Goal: Navigation & Orientation: Find specific page/section

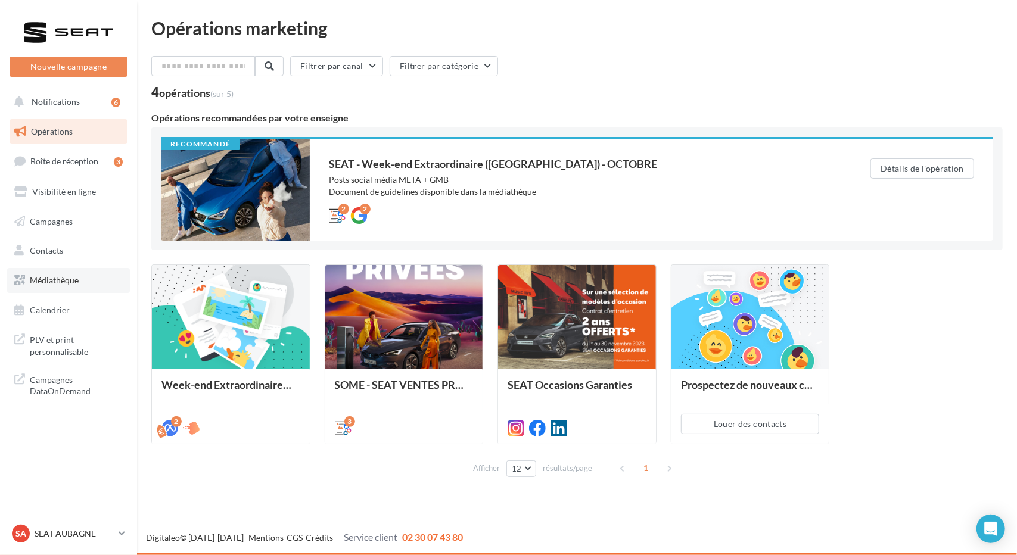
click at [69, 283] on span "Médiathèque" at bounding box center [54, 280] width 49 height 10
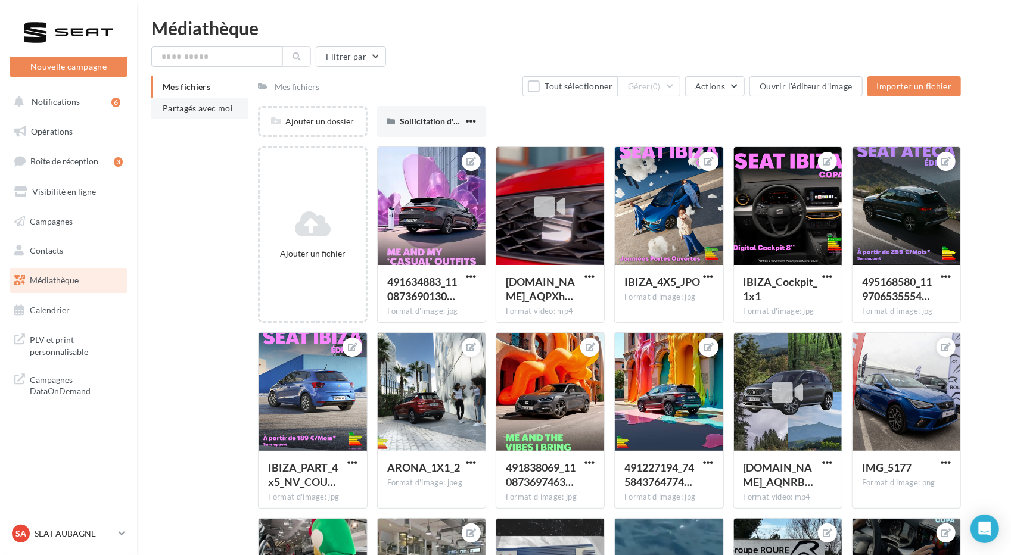
click at [209, 106] on span "Partagés avec moi" at bounding box center [198, 108] width 70 height 10
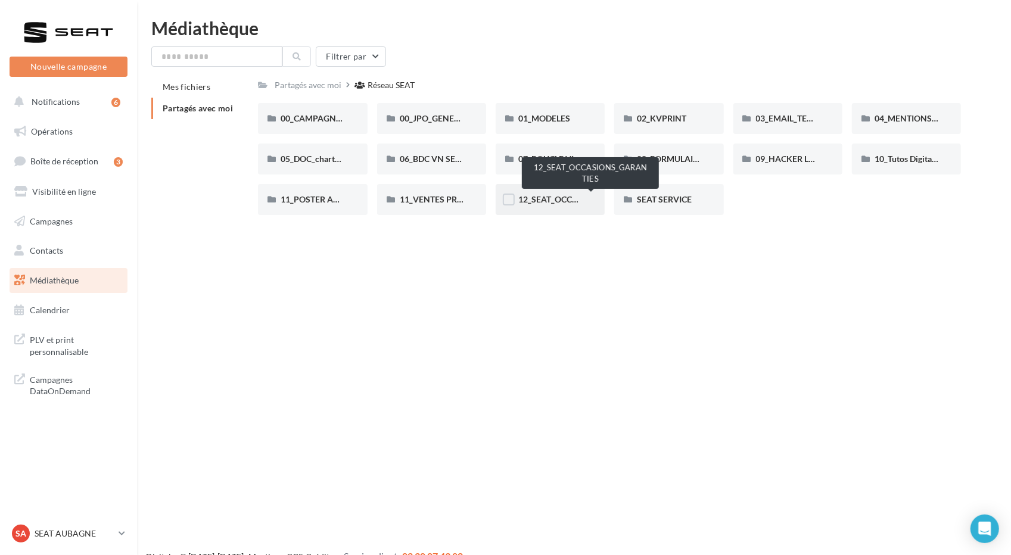
click at [560, 201] on span "12_SEAT_OCCASIONS_GARANTIES" at bounding box center [586, 199] width 135 height 10
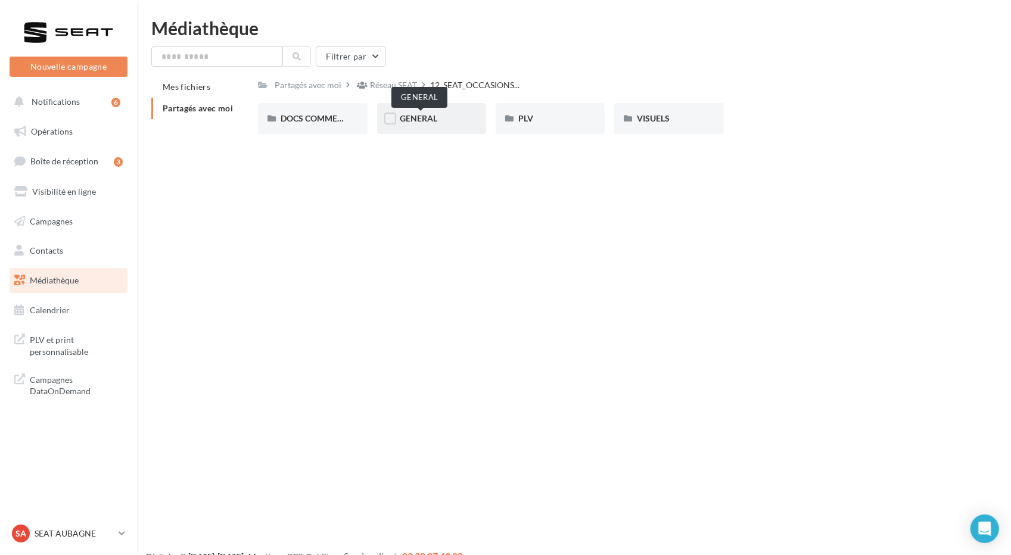
click at [421, 122] on span "GENERAL" at bounding box center [419, 118] width 38 height 10
click at [296, 122] on span "Charte VO" at bounding box center [300, 118] width 39 height 10
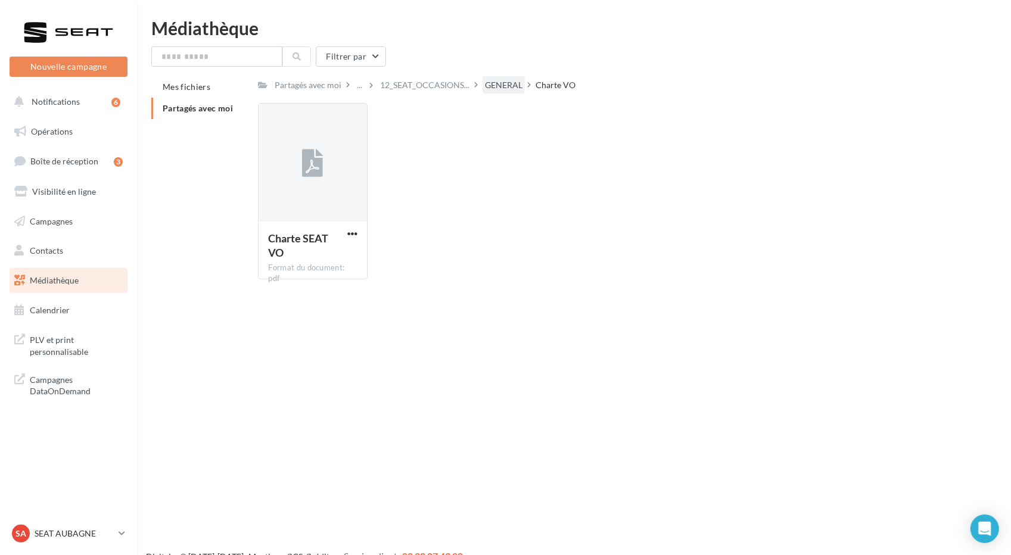
click at [508, 85] on div "GENERAL" at bounding box center [504, 85] width 38 height 12
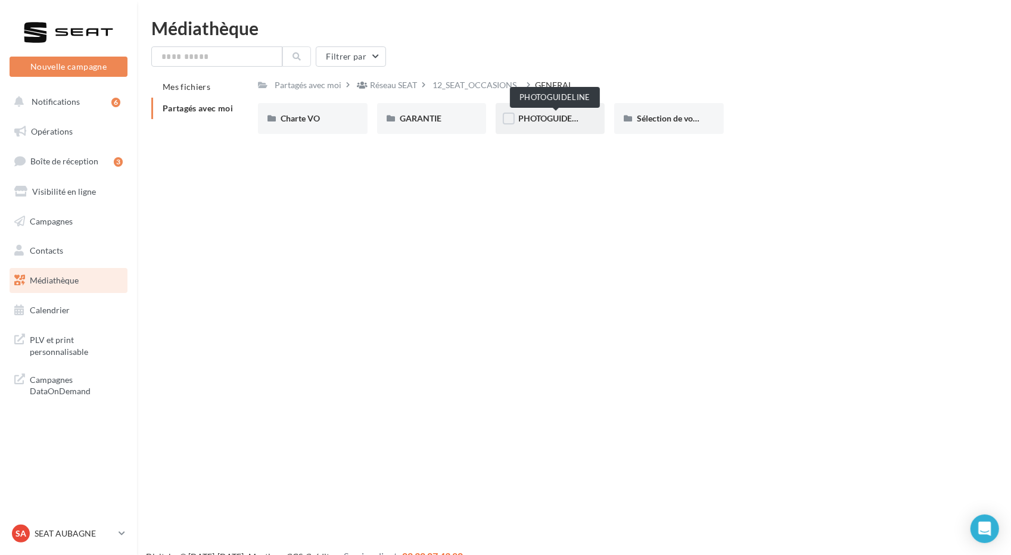
click at [559, 119] on span "PHOTOGUIDELINE" at bounding box center [555, 118] width 72 height 10
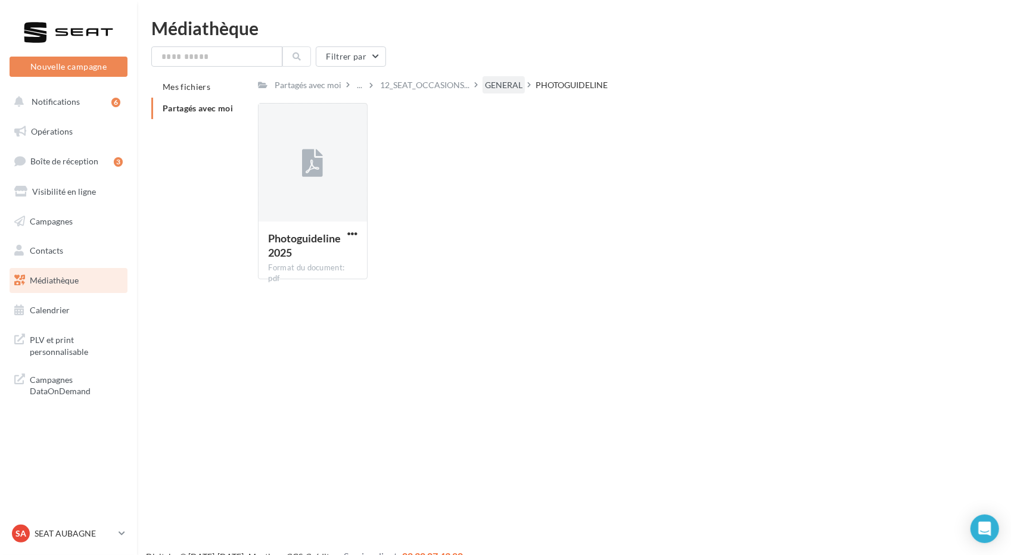
click at [523, 86] on div "GENERAL" at bounding box center [504, 85] width 38 height 12
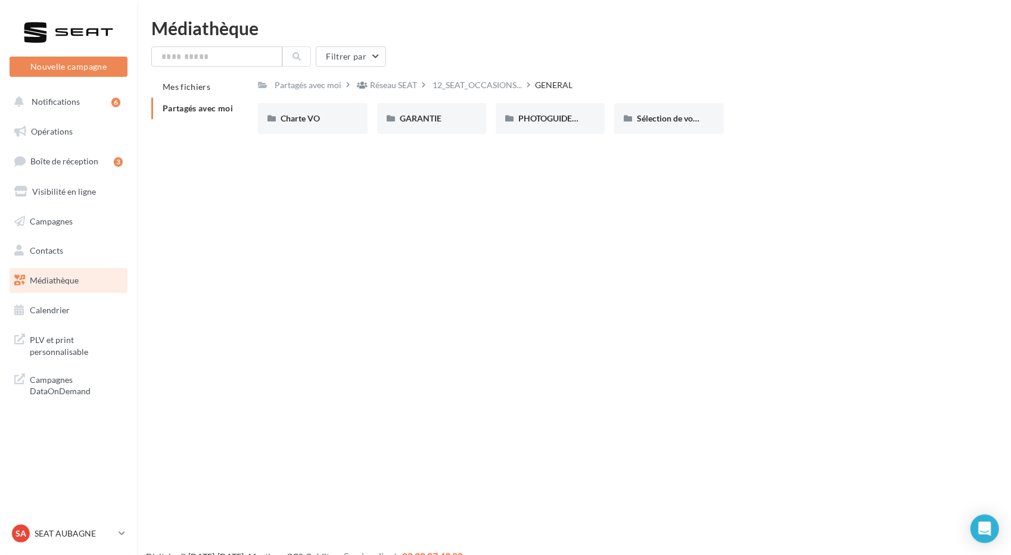
click at [430, 90] on div "Réseau SEAT" at bounding box center [393, 84] width 76 height 17
click at [386, 80] on div "Réseau SEAT" at bounding box center [393, 85] width 47 height 12
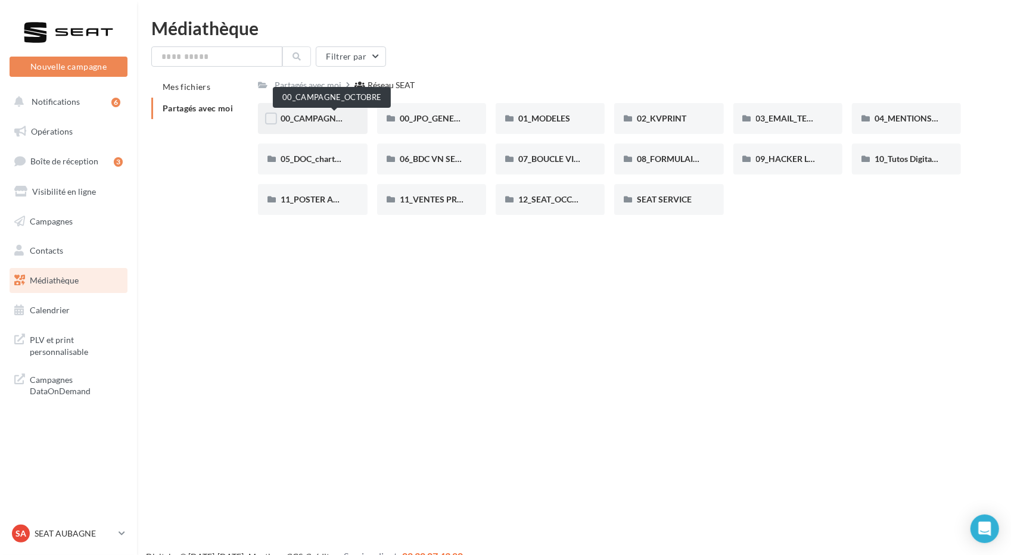
click at [303, 121] on span "00_CAMPAGNE_OCTOBRE" at bounding box center [332, 118] width 102 height 10
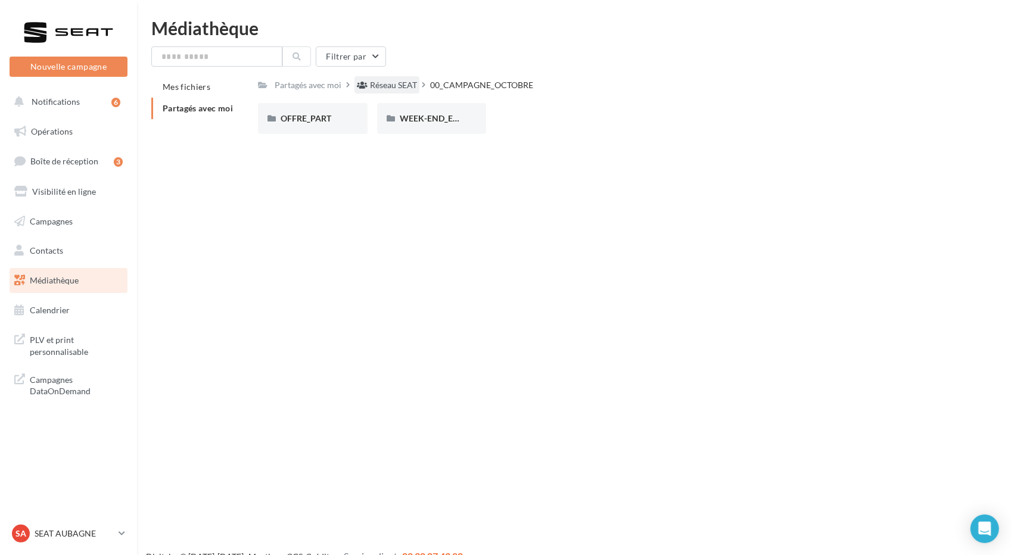
click at [402, 86] on div "Réseau SEAT" at bounding box center [393, 85] width 47 height 12
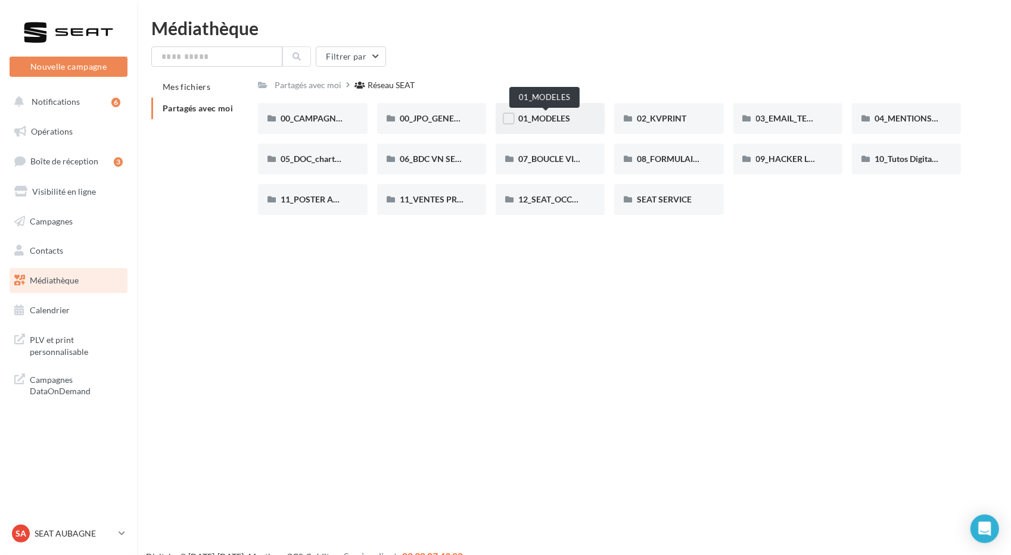
click at [544, 123] on span "01_MODELES" at bounding box center [545, 118] width 52 height 10
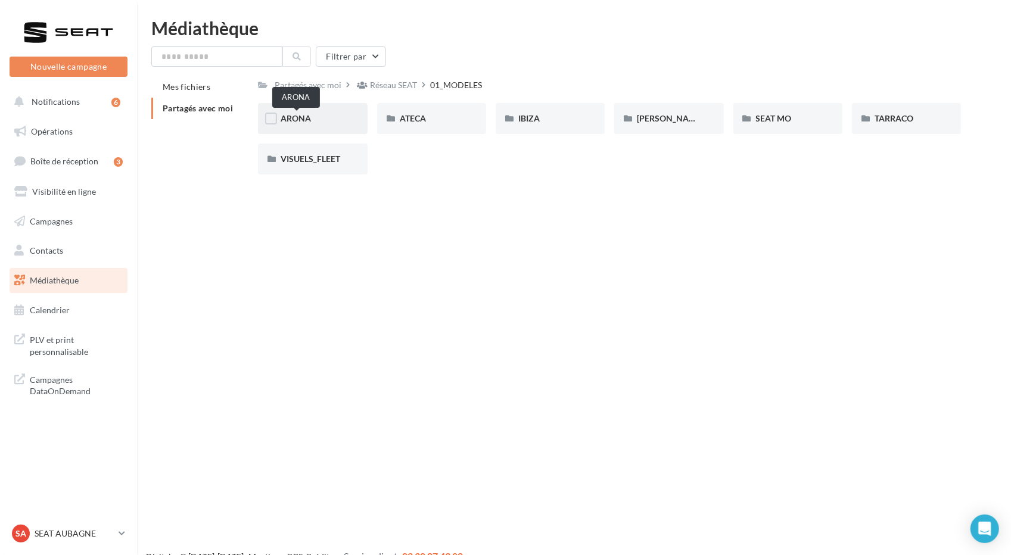
click at [285, 121] on span "ARONA" at bounding box center [296, 118] width 30 height 10
click at [285, 121] on span "01-IMAGES" at bounding box center [303, 118] width 44 height 10
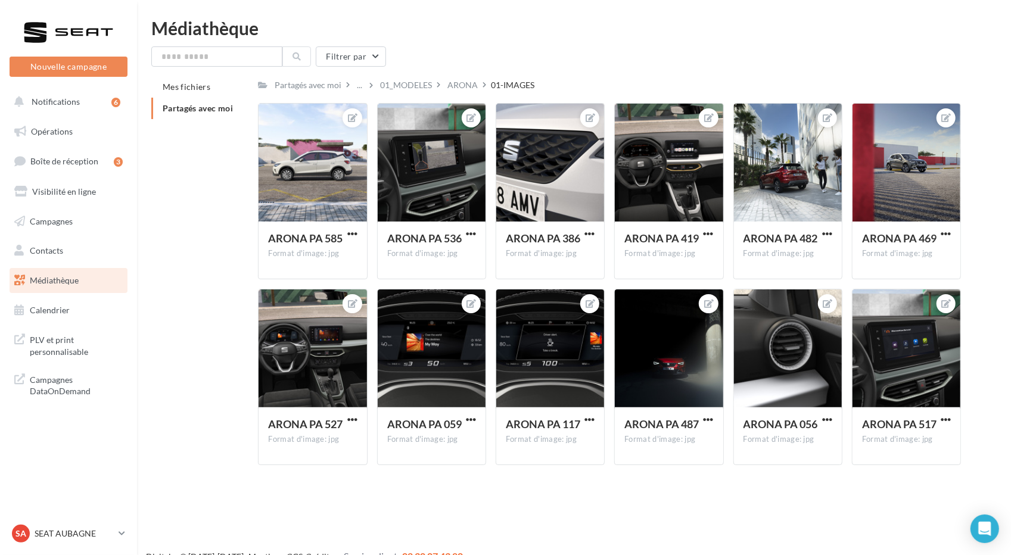
click at [470, 95] on div "Partagés avec moi ... 01_MODELES ARONA 01-IMAGES Rs Partagé par Réseau SEAT ARO…" at bounding box center [609, 275] width 703 height 399
click at [473, 88] on div "ARONA" at bounding box center [463, 85] width 30 height 12
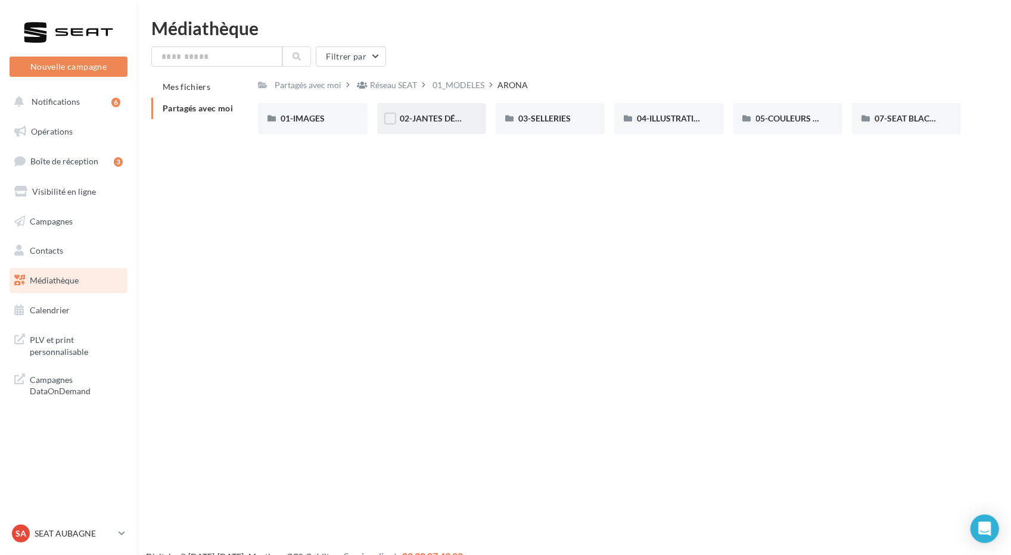
click at [449, 123] on span "02-JANTES DÉTOURÉES" at bounding box center [446, 118] width 92 height 10
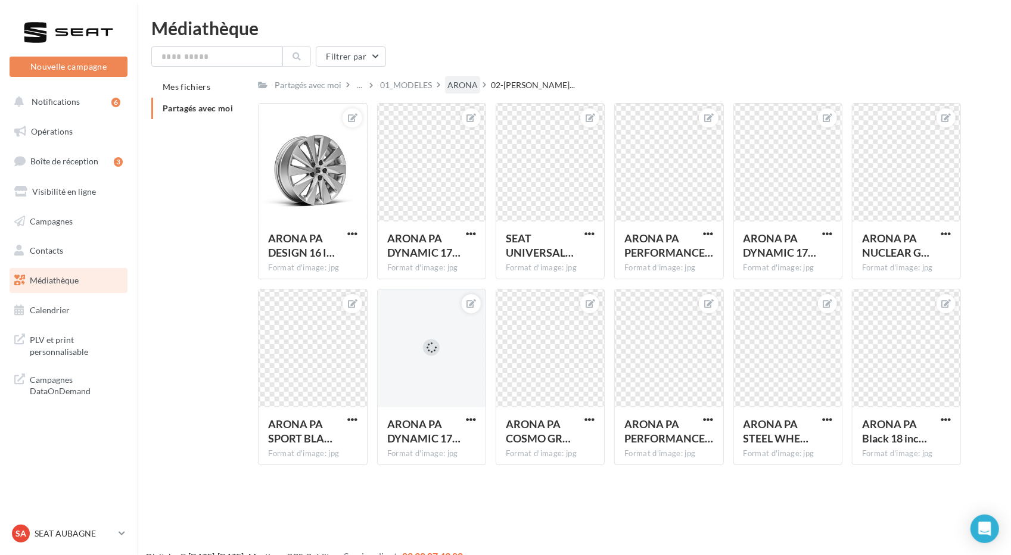
click at [470, 84] on div "ARONA" at bounding box center [463, 85] width 30 height 12
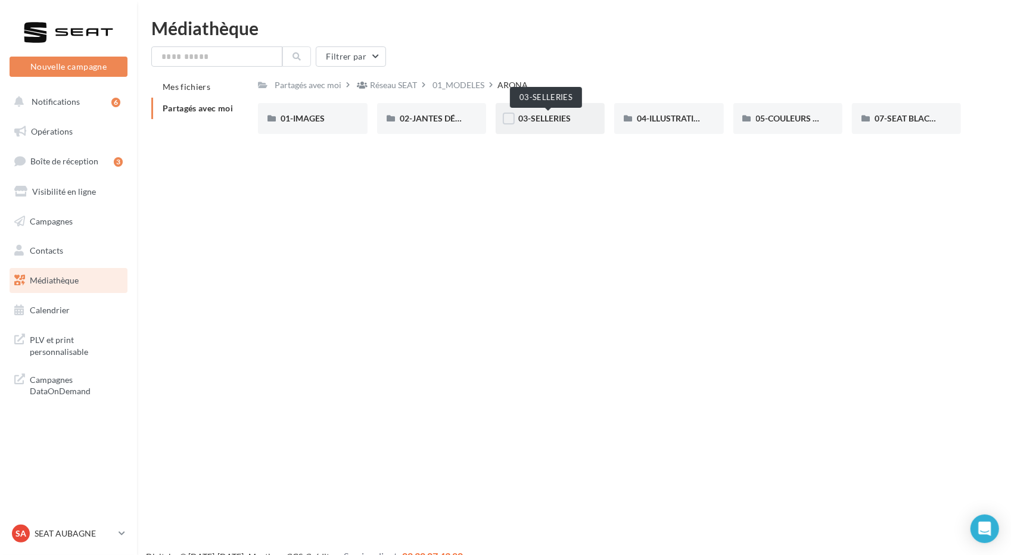
click at [553, 123] on span "03-SELLERIES" at bounding box center [545, 118] width 52 height 10
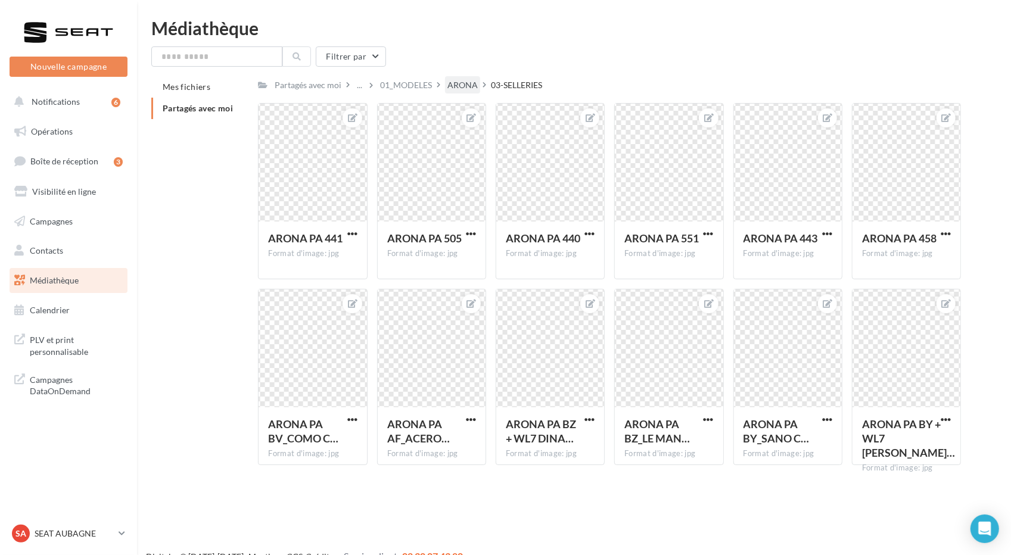
click at [471, 86] on div "ARONA" at bounding box center [463, 85] width 30 height 12
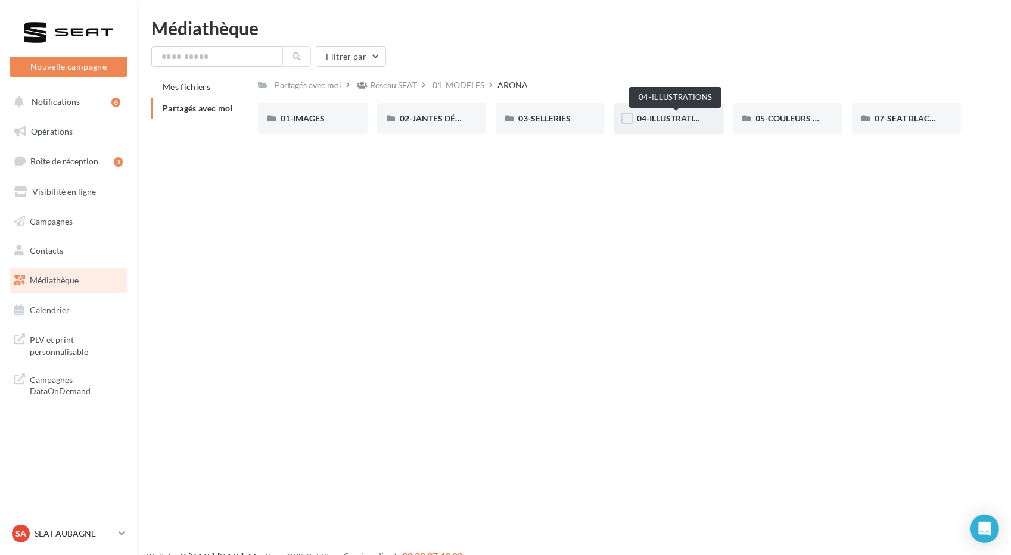
click at [653, 119] on span "04-ILLUSTRATIONS" at bounding box center [674, 118] width 75 height 10
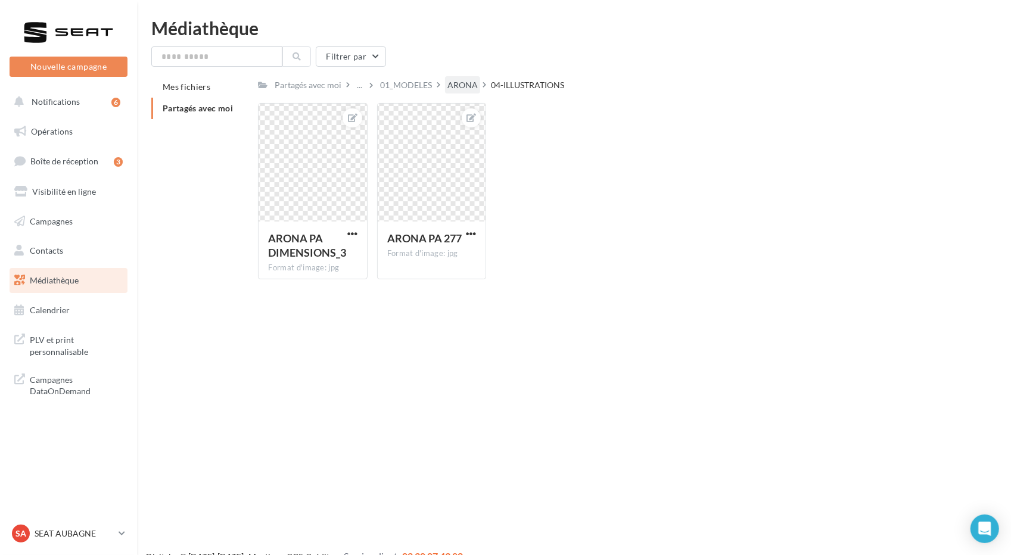
click at [474, 86] on div "ARONA" at bounding box center [463, 85] width 30 height 12
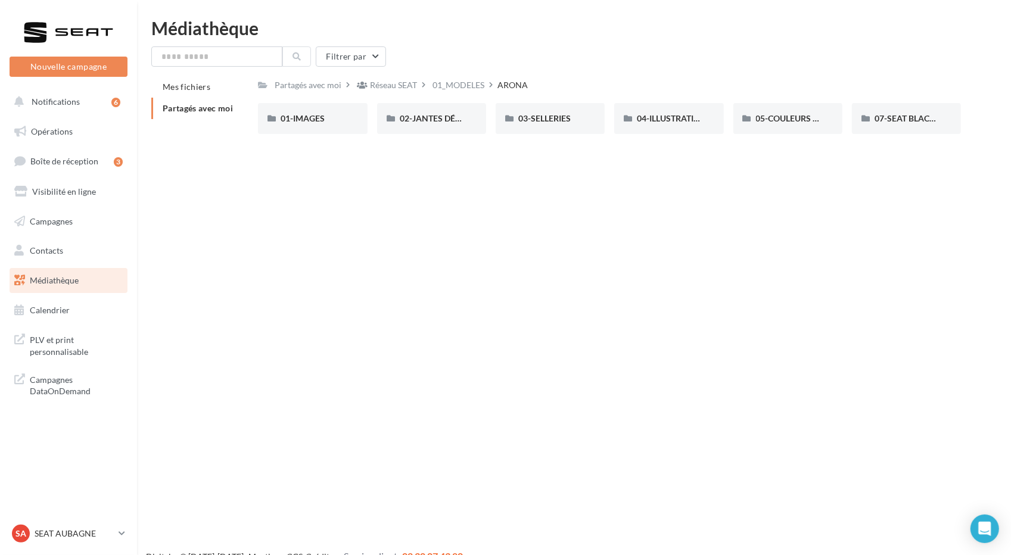
click at [786, 136] on div "01-IMAGES 01-IMAGES 02-JANTES DÉTOURÉES 02-[PERSON_NAME] 03-SELLERIES 03-SELL…" at bounding box center [614, 123] width 713 height 41
click at [783, 127] on div "05-COULEURS CARROSSERIES" at bounding box center [788, 118] width 109 height 31
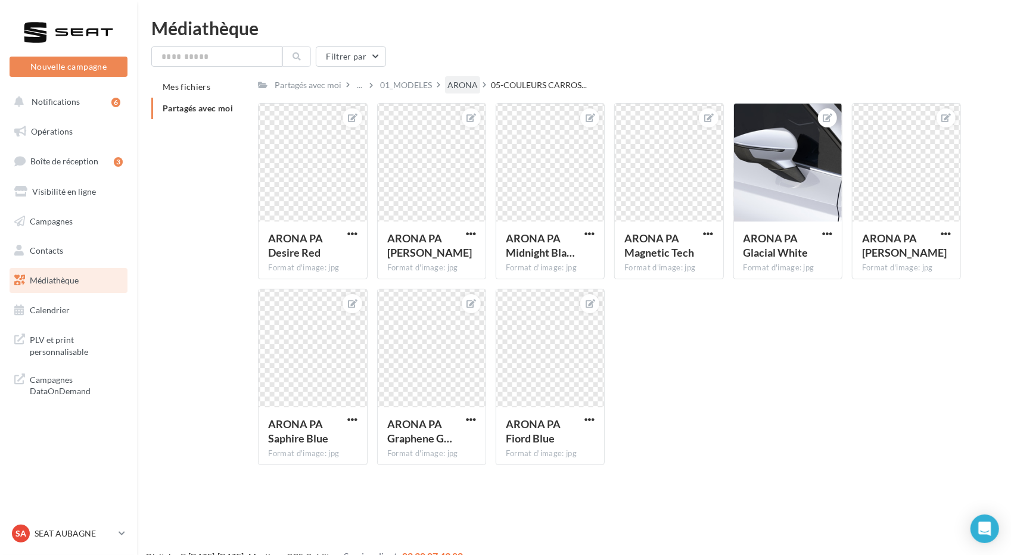
click at [466, 85] on div "ARONA" at bounding box center [463, 85] width 30 height 12
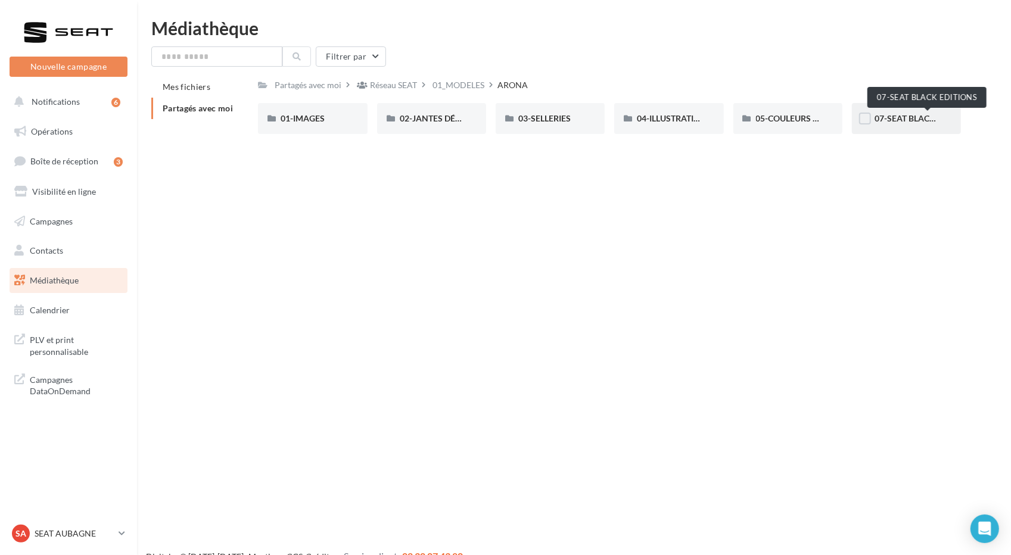
click at [921, 121] on span "07-SEAT BLACK EDITIONS" at bounding box center [925, 118] width 101 height 10
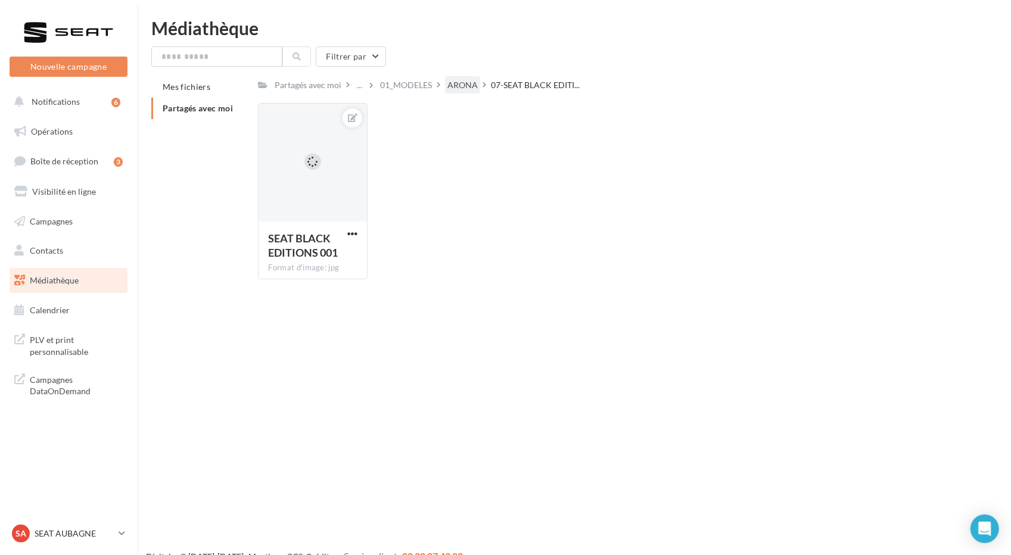
click at [468, 85] on div "ARONA" at bounding box center [463, 85] width 30 height 12
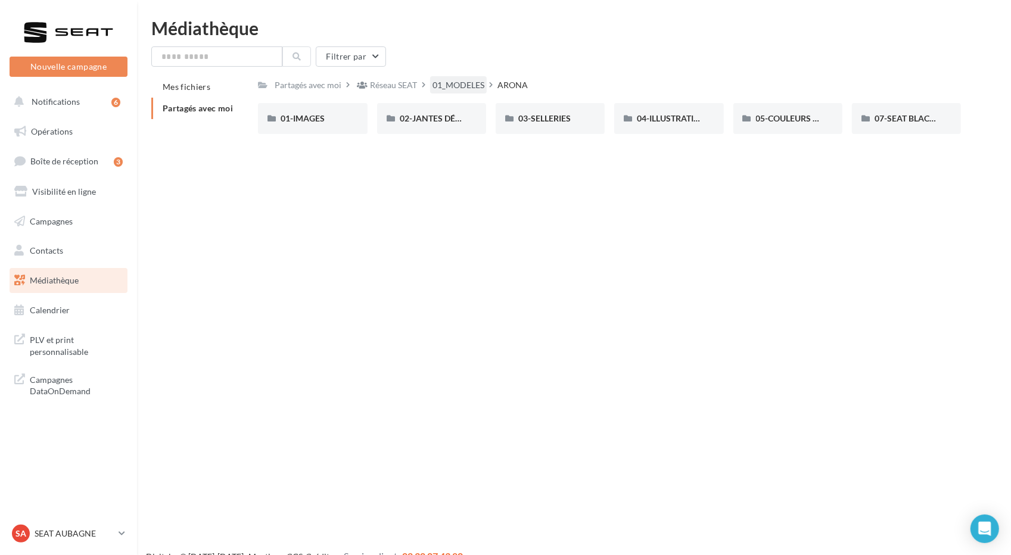
click at [463, 88] on div "01_MODELES" at bounding box center [459, 85] width 52 height 12
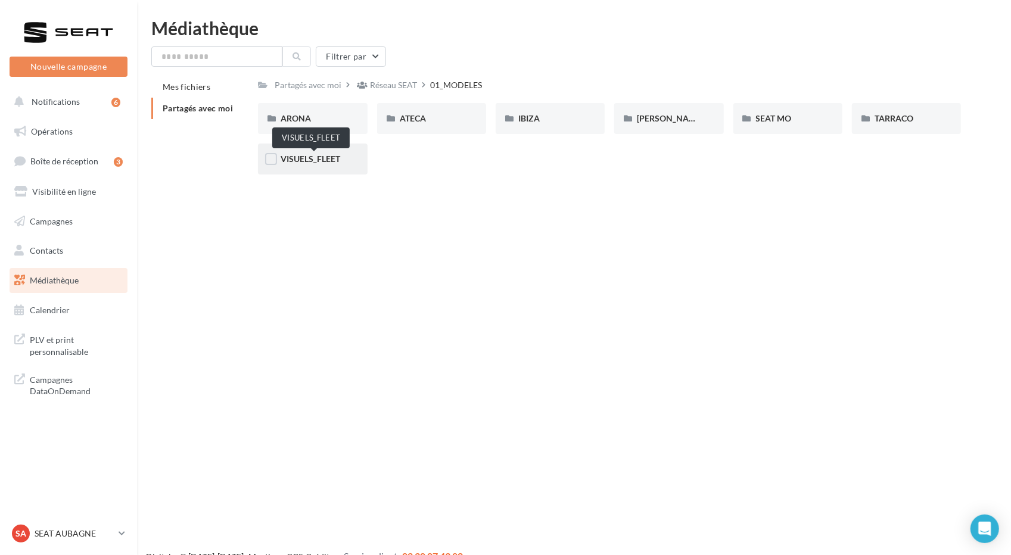
click at [314, 160] on span "VISUELS_FLEET" at bounding box center [311, 159] width 60 height 10
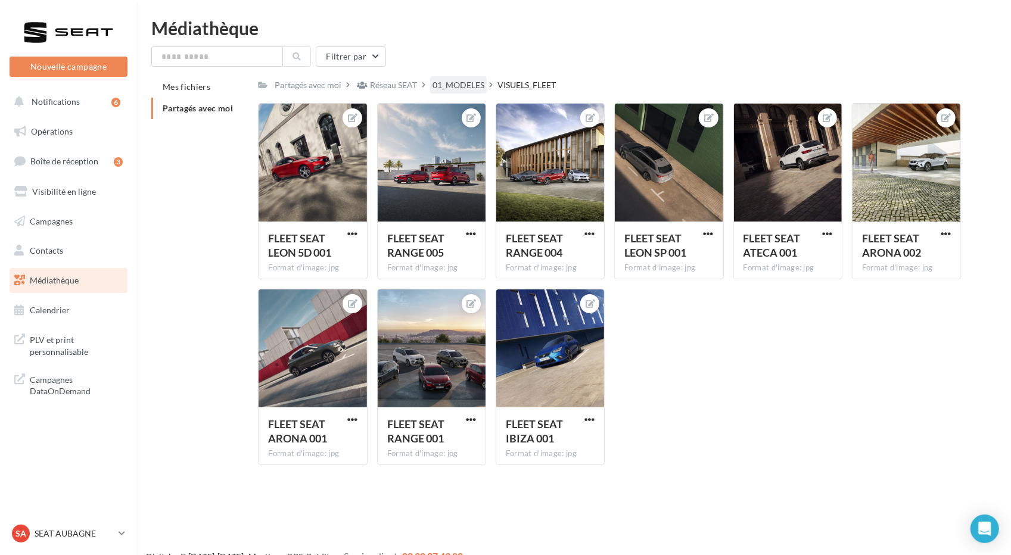
click at [468, 85] on div "01_MODELES" at bounding box center [459, 85] width 52 height 12
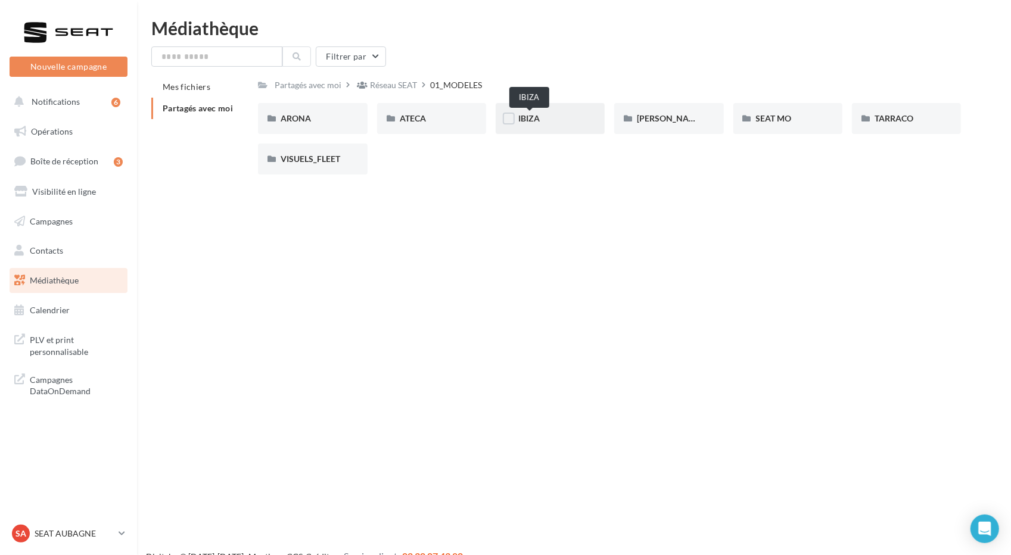
click at [531, 120] on span "IBIZA" at bounding box center [529, 118] width 21 height 10
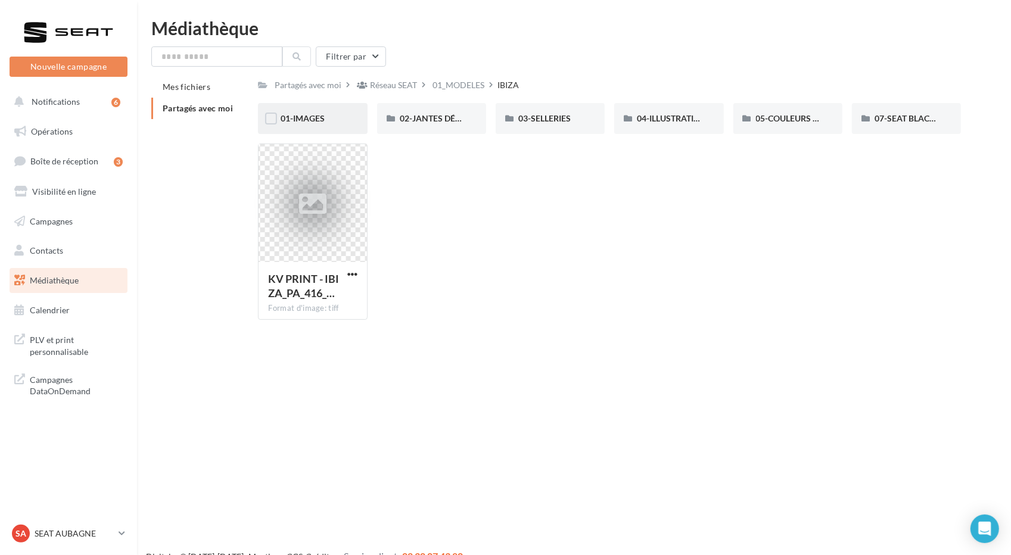
click at [299, 113] on div "01-IMAGES" at bounding box center [312, 118] width 109 height 31
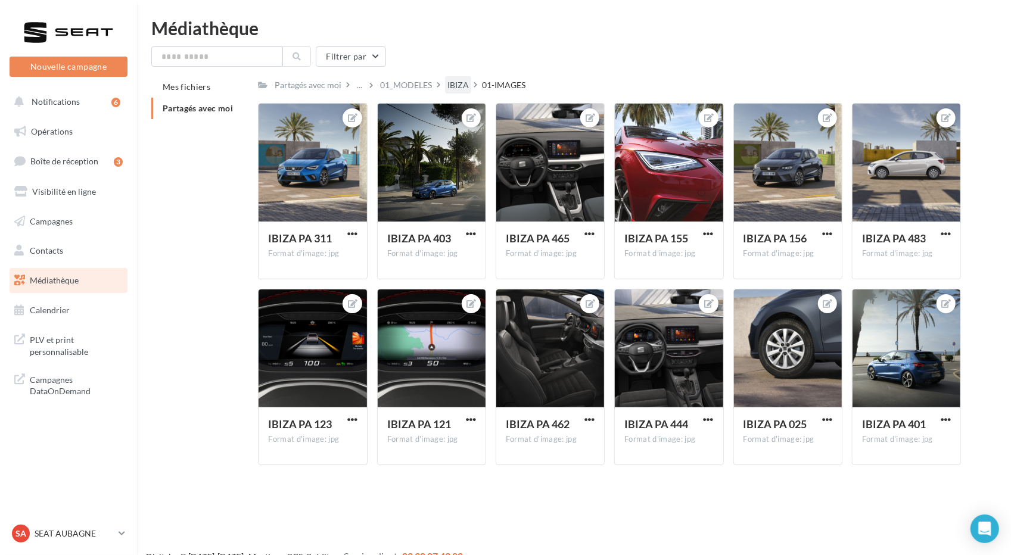
click at [469, 86] on div "IBIZA" at bounding box center [458, 85] width 21 height 12
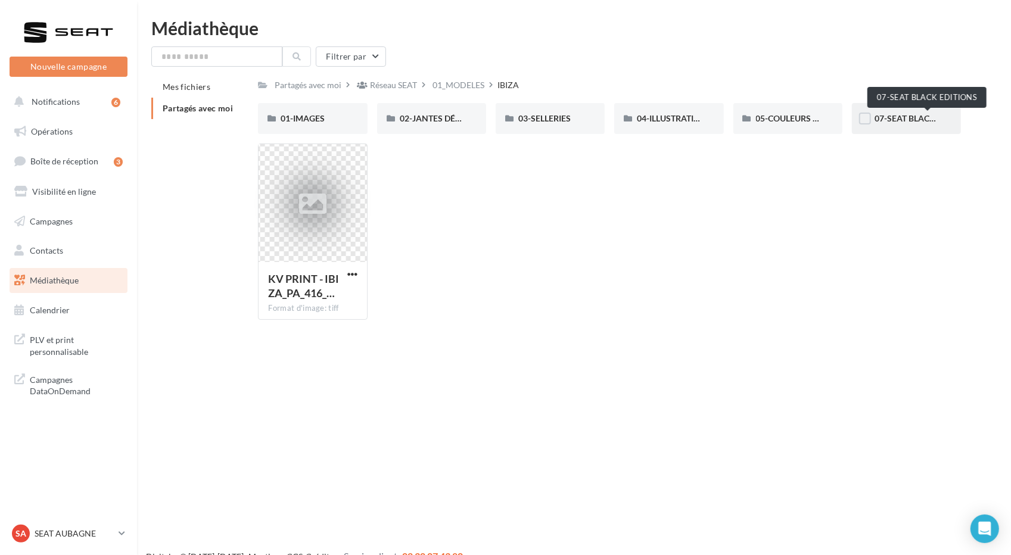
click at [917, 117] on span "07-SEAT BLACK EDITIONS" at bounding box center [925, 118] width 101 height 10
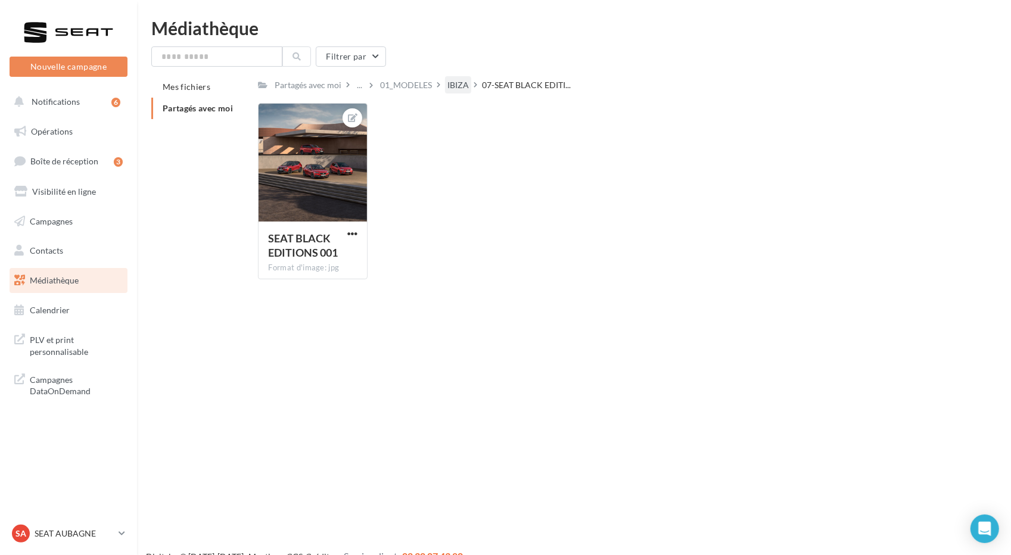
click at [458, 86] on div "IBIZA" at bounding box center [458, 85] width 21 height 12
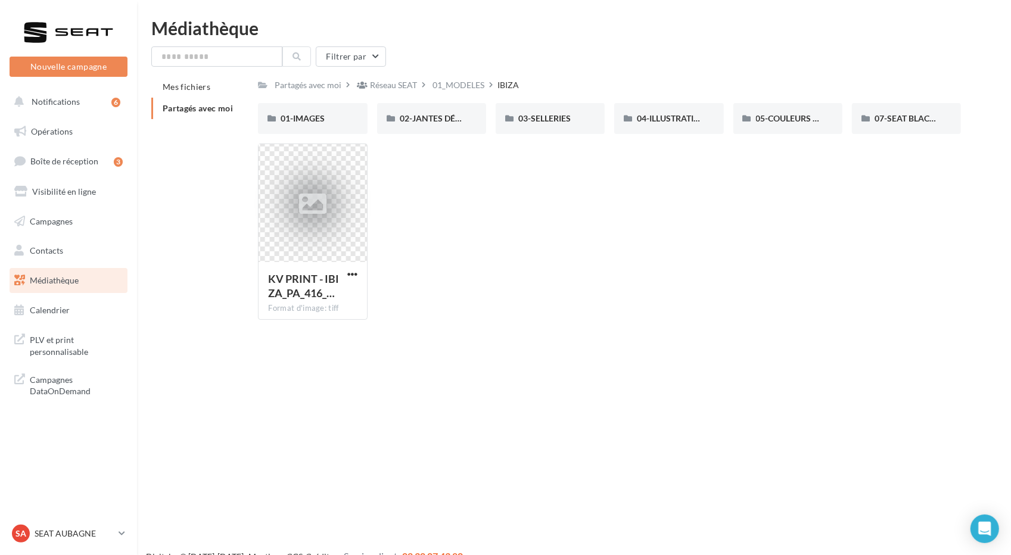
click at [401, 86] on div "Réseau SEAT" at bounding box center [393, 85] width 47 height 12
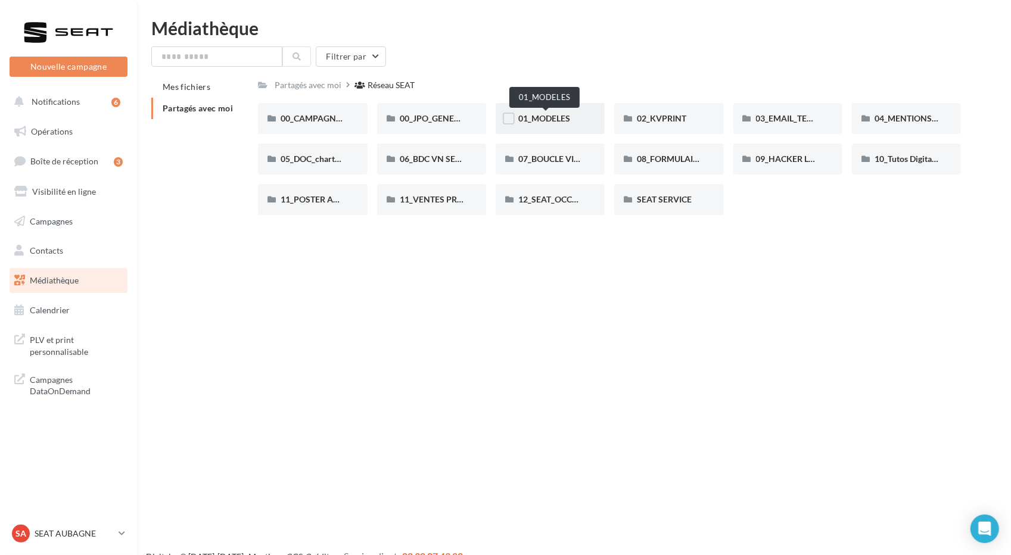
click at [569, 114] on span "01_MODELES" at bounding box center [545, 118] width 52 height 10
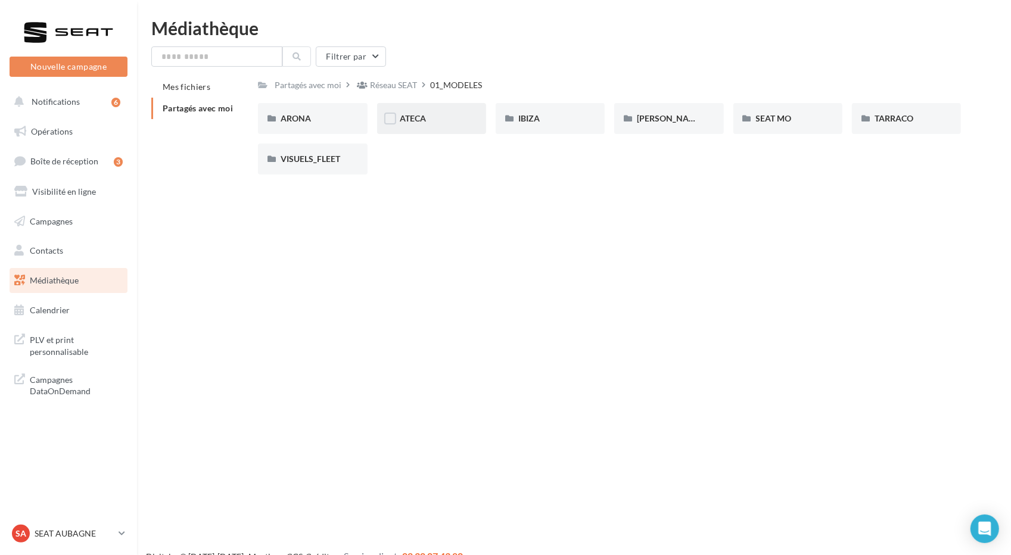
click at [431, 119] on div "ATECA" at bounding box center [432, 119] width 64 height 12
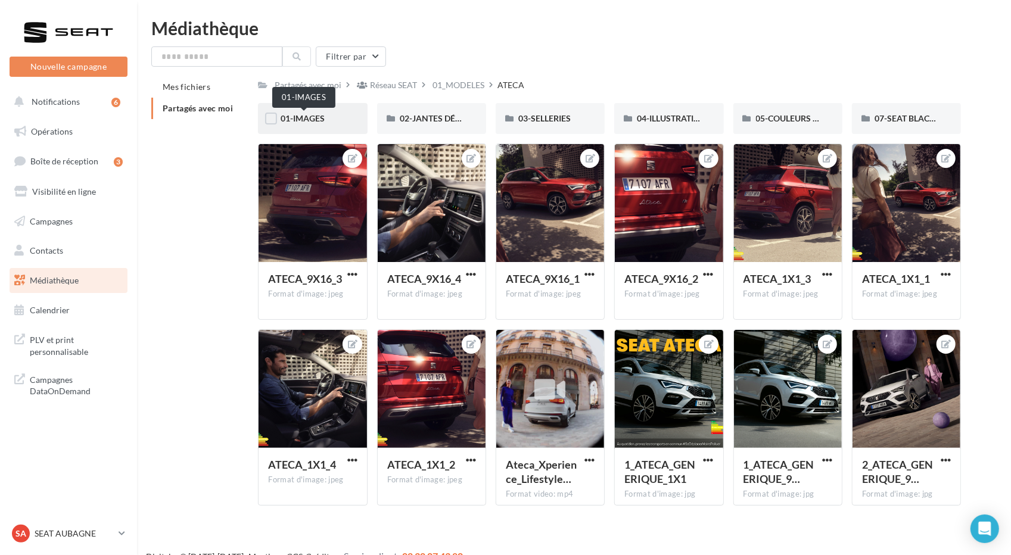
click at [308, 114] on span "01-IMAGES" at bounding box center [303, 118] width 44 height 10
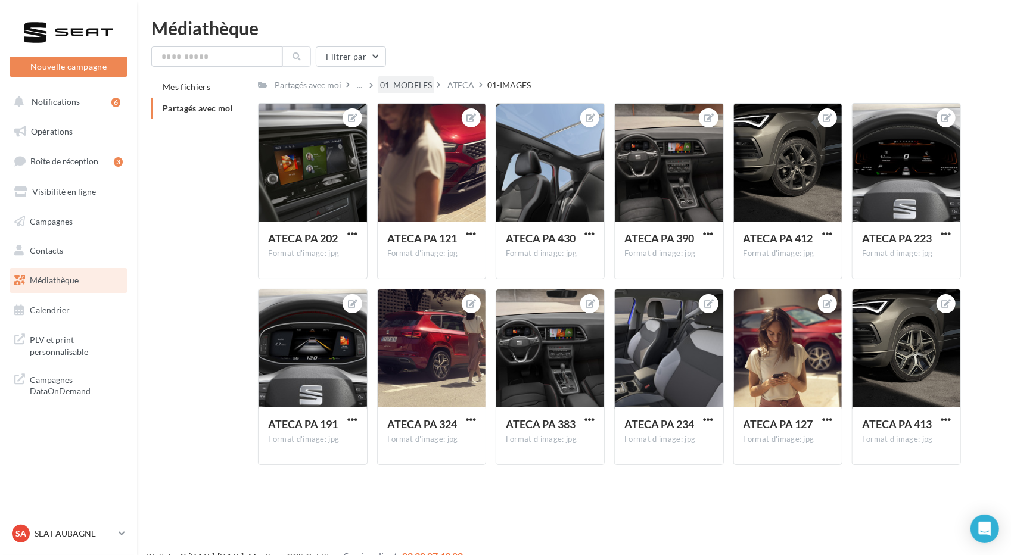
click at [424, 89] on div "01_MODELES" at bounding box center [406, 85] width 52 height 12
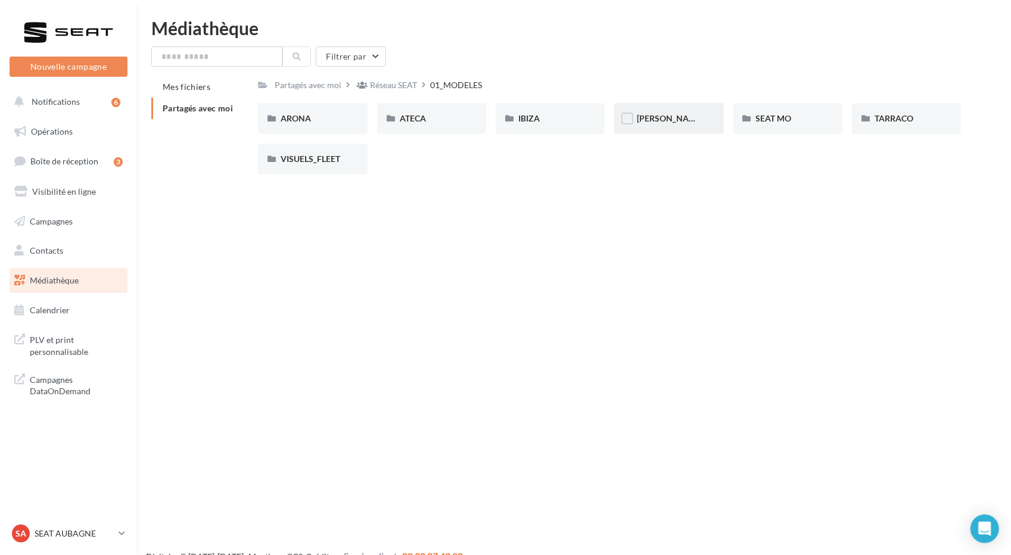
click at [664, 119] on div "[PERSON_NAME]" at bounding box center [669, 119] width 64 height 12
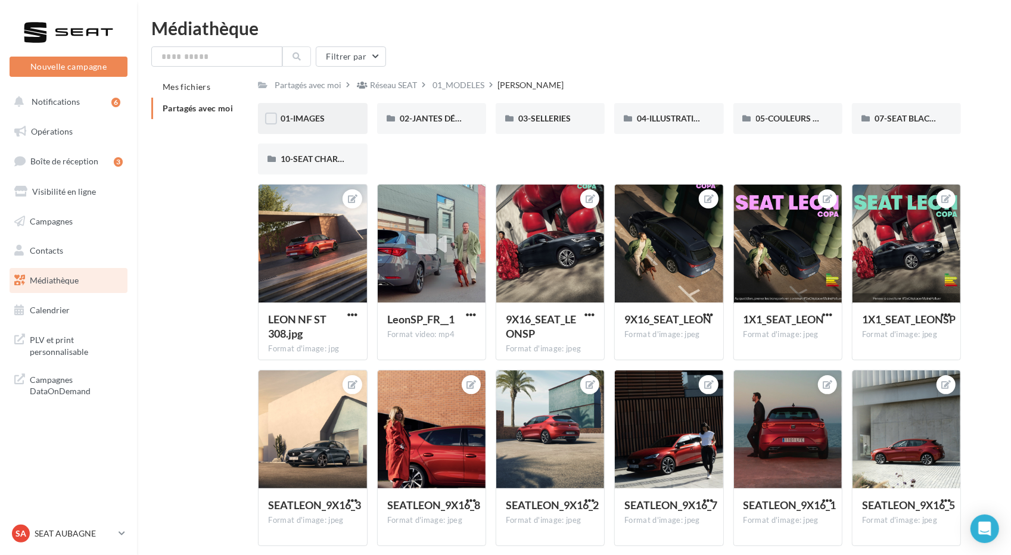
click at [335, 120] on div "01-IMAGES" at bounding box center [313, 119] width 64 height 12
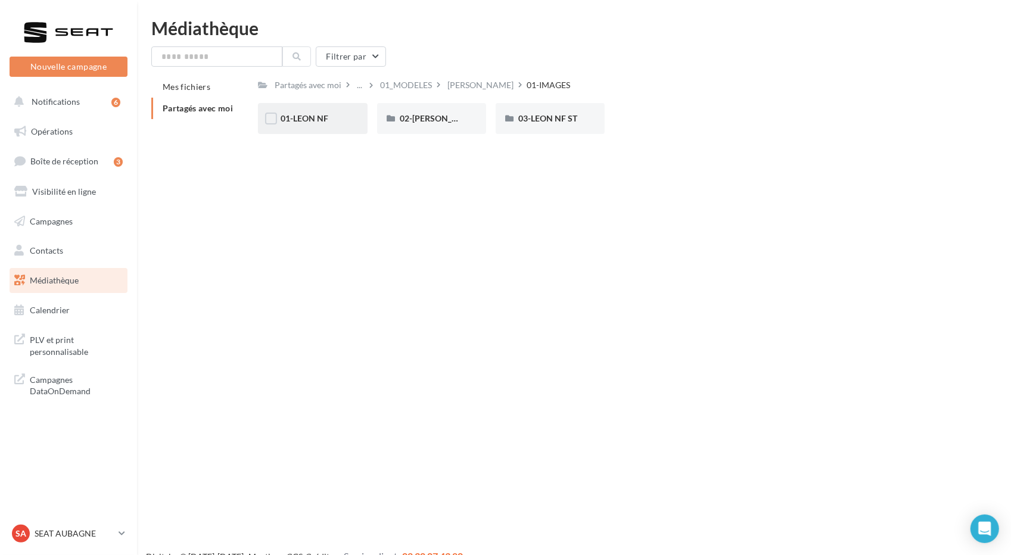
click at [342, 120] on div "01-LEON NF" at bounding box center [313, 119] width 64 height 12
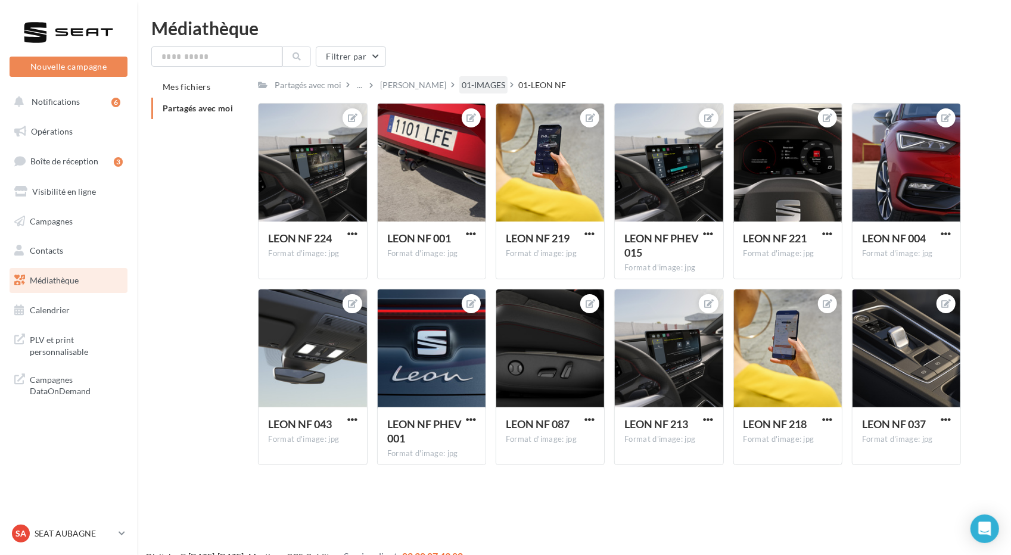
click at [467, 85] on div "01-IMAGES" at bounding box center [484, 84] width 48 height 17
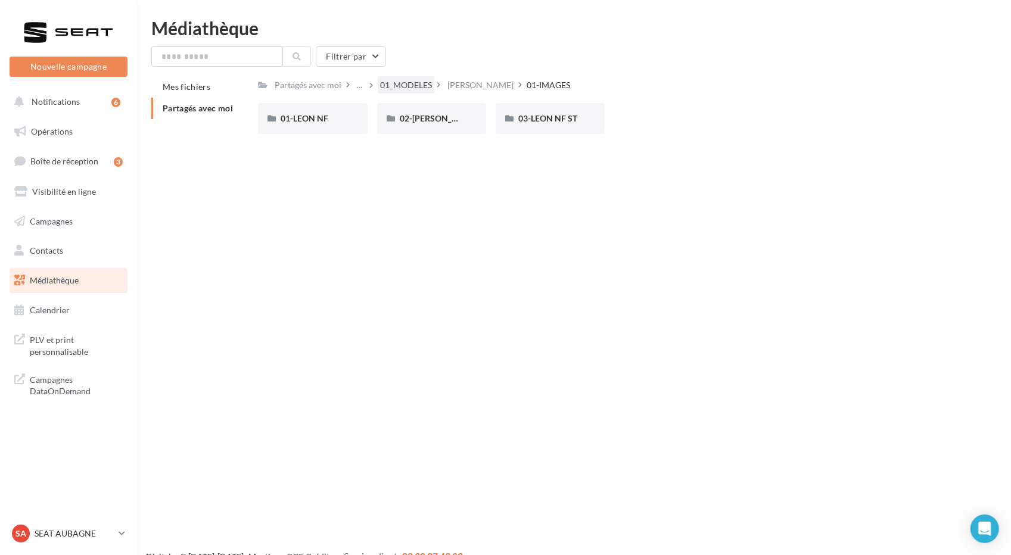
click at [406, 90] on div "01_MODELES" at bounding box center [406, 85] width 52 height 12
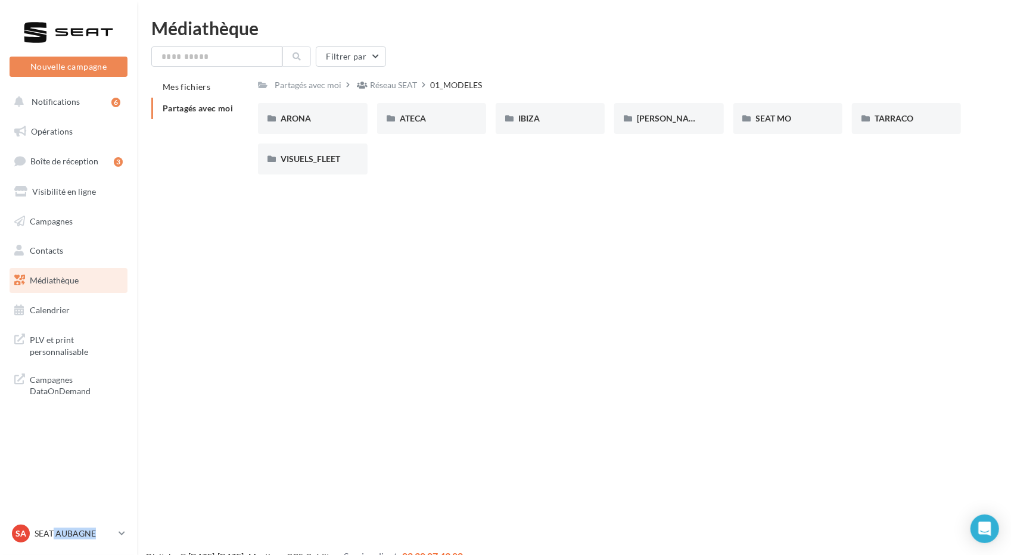
click at [54, 545] on div "SA SEAT AUBAGNE SEAT-AUBAGNE" at bounding box center [69, 534] width 118 height 23
click at [42, 529] on p "SEAT AUBAGNE" at bounding box center [74, 534] width 79 height 12
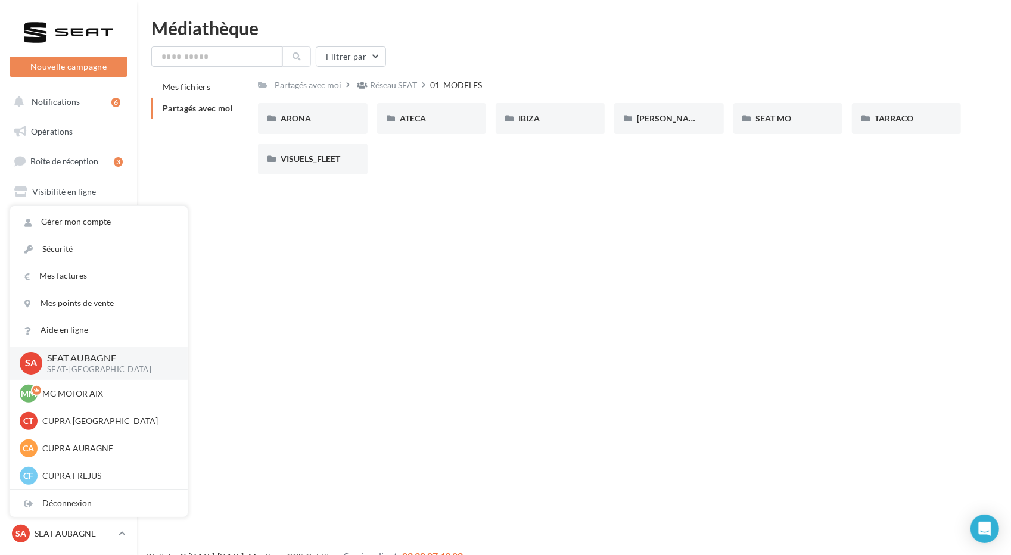
click at [504, 350] on div "Nouvelle campagne Nouvelle campagne Notifications 6 Opérations Boîte de récepti…" at bounding box center [505, 296] width 1011 height 555
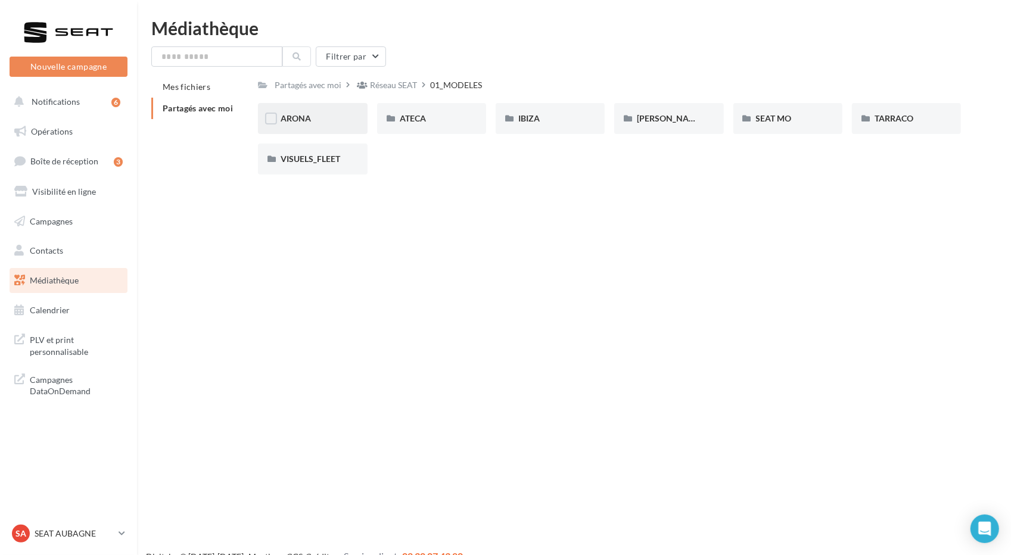
click at [333, 122] on div "ARONA" at bounding box center [313, 119] width 64 height 12
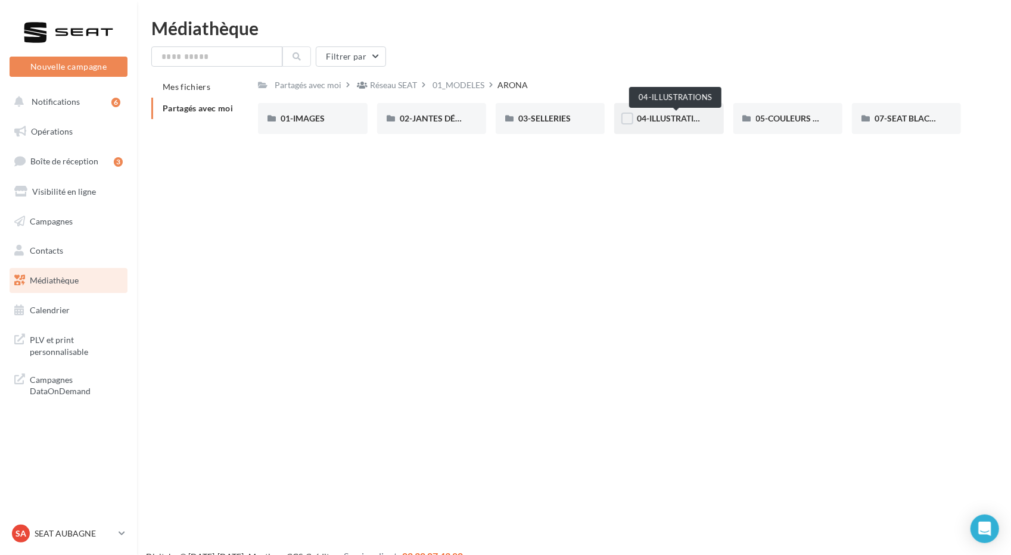
click at [676, 119] on span "04-ILLUSTRATIONS" at bounding box center [674, 118] width 75 height 10
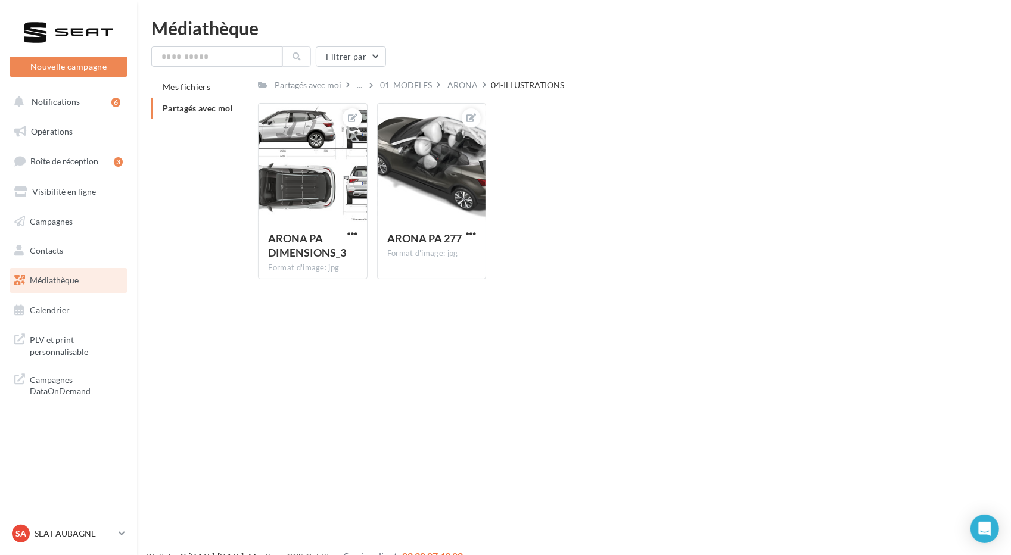
click at [432, 84] on div "01_MODELES" at bounding box center [406, 85] width 52 height 12
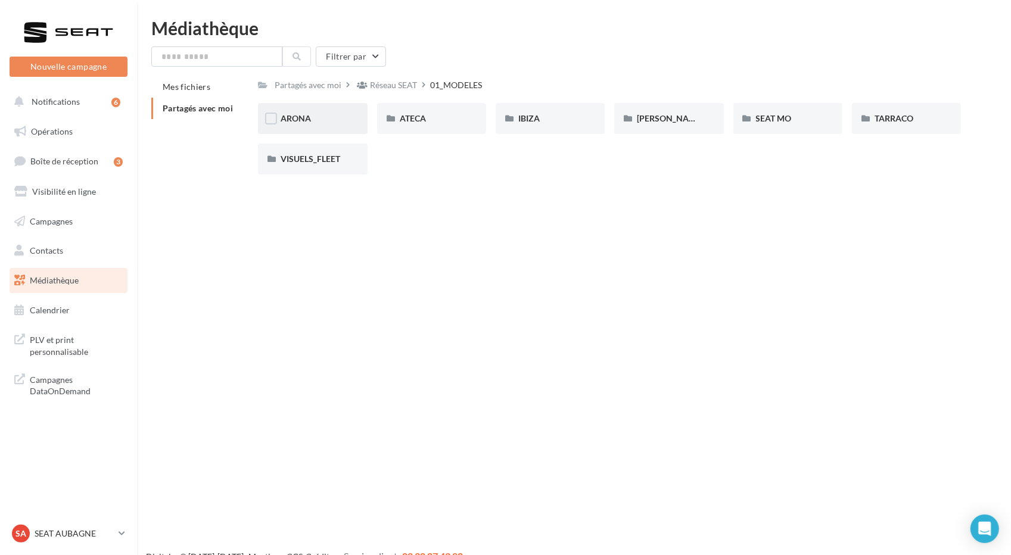
click at [310, 131] on div "ARONA" at bounding box center [312, 118] width 109 height 31
click at [312, 116] on span "01-IMAGES" at bounding box center [303, 118] width 44 height 10
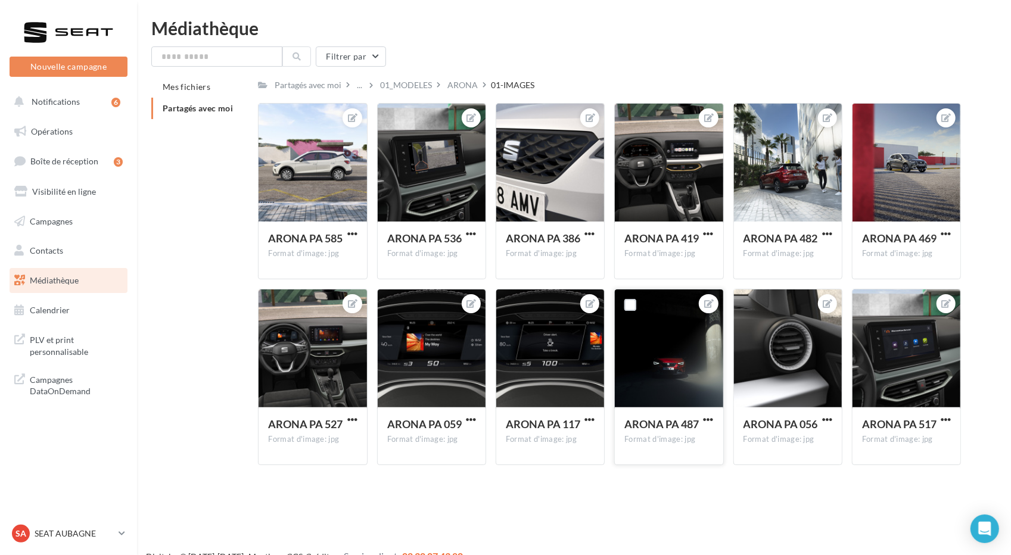
click at [669, 374] on div at bounding box center [669, 349] width 108 height 119
click at [418, 85] on div "01_MODELES" at bounding box center [406, 85] width 52 height 12
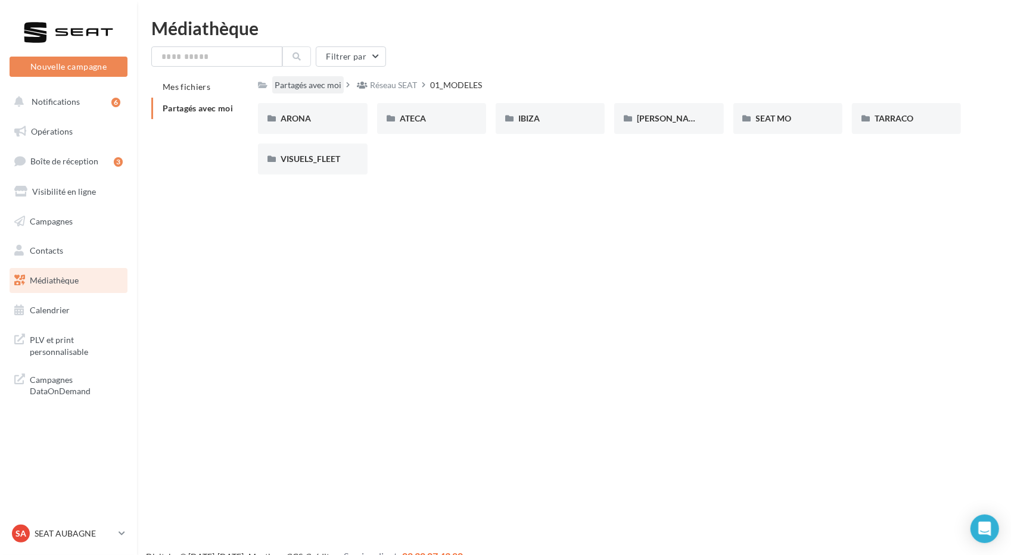
click at [339, 89] on div "Partagés avec moi" at bounding box center [308, 85] width 67 height 12
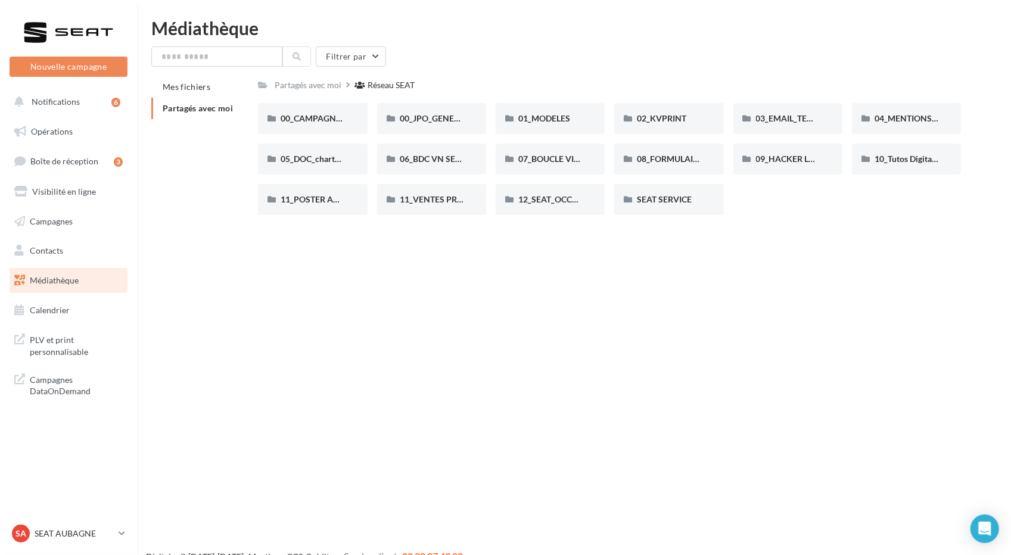
click at [381, 91] on div "Réseau SEAT" at bounding box center [391, 85] width 47 height 12
click at [64, 537] on p "SEAT AUBAGNE" at bounding box center [74, 534] width 79 height 12
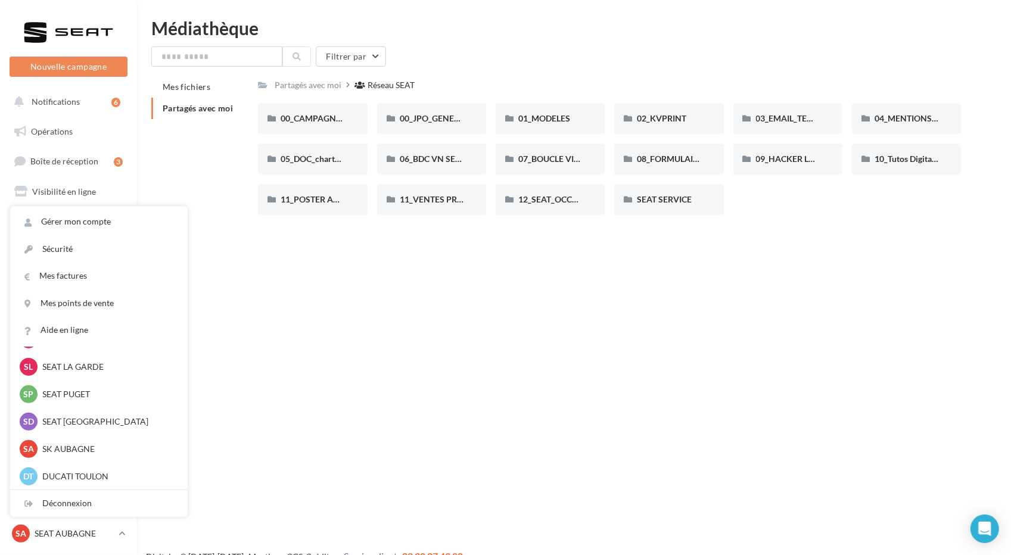
scroll to position [165, 0]
click at [86, 446] on p "SK AUBAGNE" at bounding box center [107, 449] width 131 height 12
